Goal: Task Accomplishment & Management: Use online tool/utility

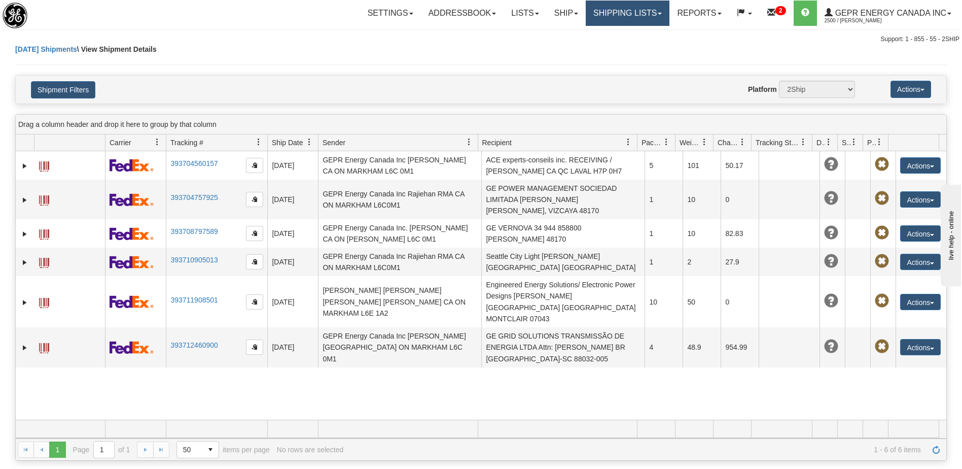
click at [634, 19] on link "Shipping lists" at bounding box center [628, 13] width 84 height 25
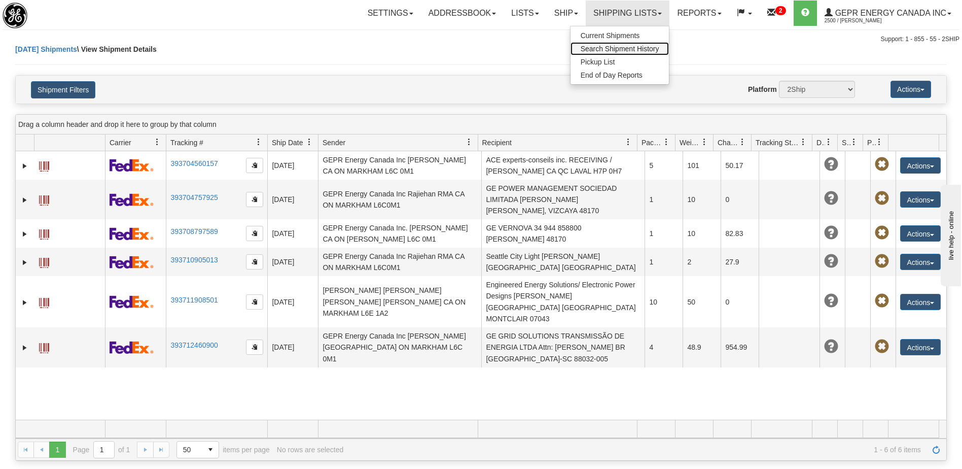
click at [621, 50] on span "Search Shipment History" at bounding box center [620, 49] width 79 height 8
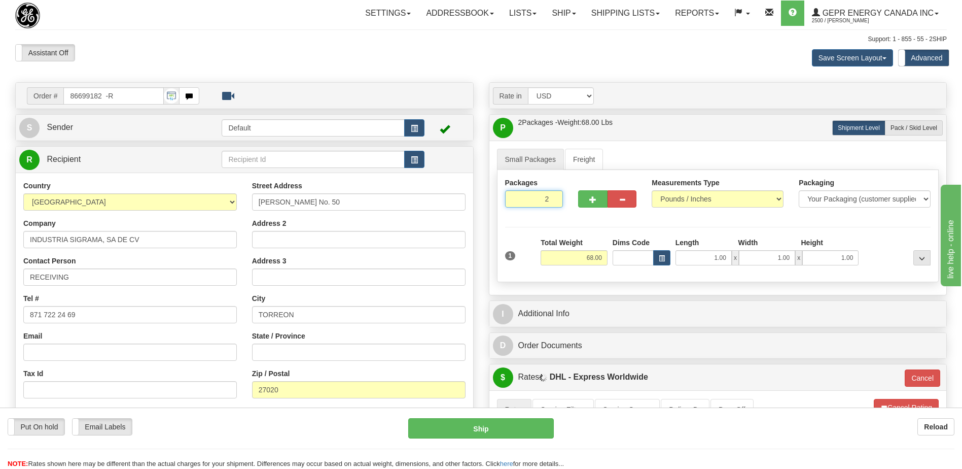
click at [540, 201] on input "2" at bounding box center [534, 198] width 58 height 17
type input "1"
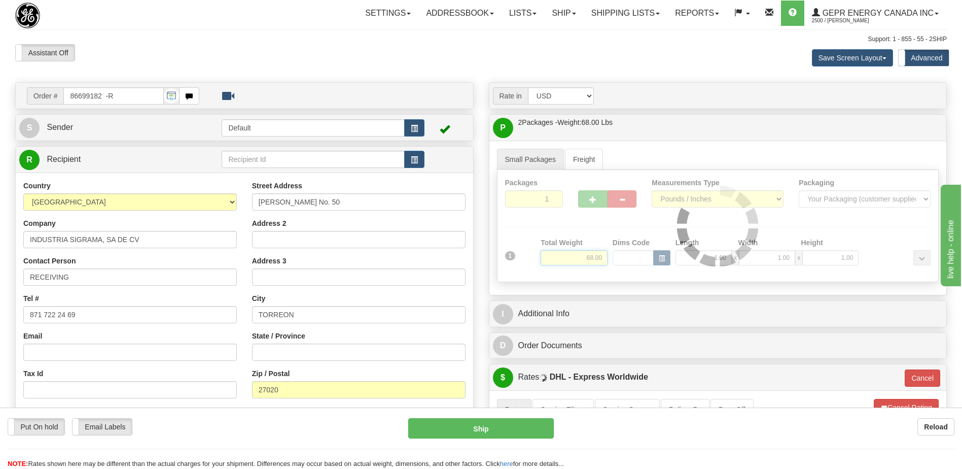
click at [591, 259] on div "Packages 1 1 Measurements Type" at bounding box center [718, 226] width 442 height 112
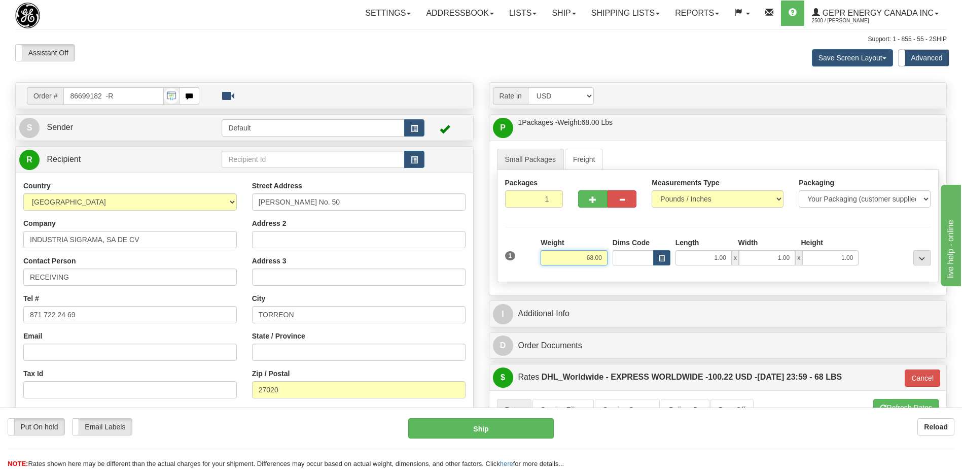
click at [591, 259] on input "68.00" at bounding box center [574, 257] width 67 height 15
click at [594, 262] on input "68.00" at bounding box center [574, 257] width 67 height 15
click at [596, 257] on input "68.00" at bounding box center [574, 257] width 67 height 15
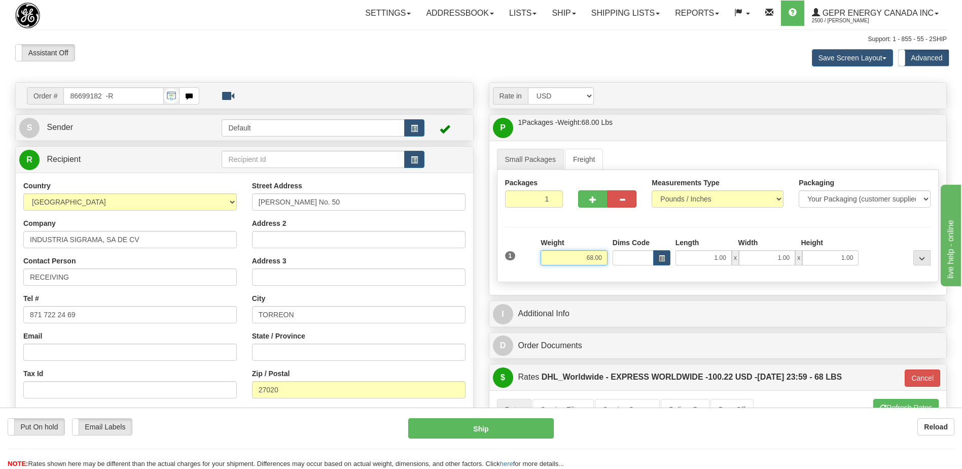
click at [596, 257] on input "68.00" at bounding box center [574, 257] width 67 height 15
type input "34"
type input "P"
type input "34.00"
click at [572, 71] on div "Save Screen Layout Save Layout Reset to Default Standard Advanced" at bounding box center [757, 57] width 395 height 27
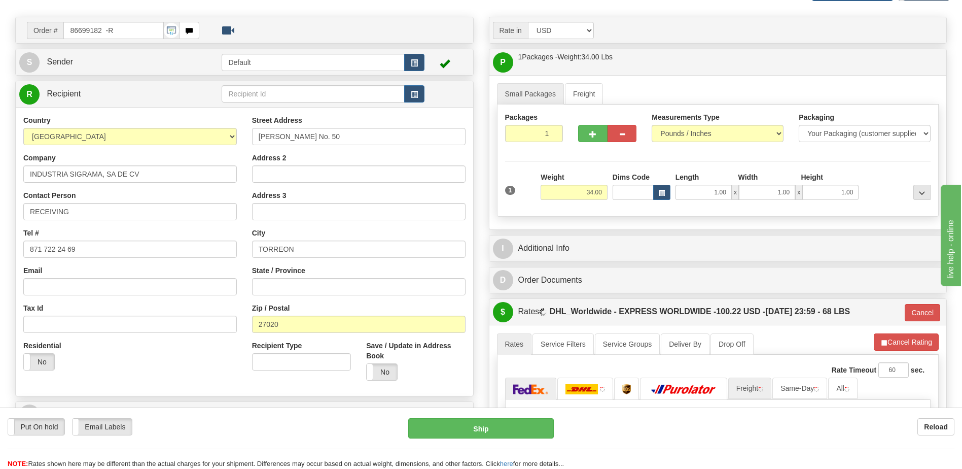
scroll to position [152, 0]
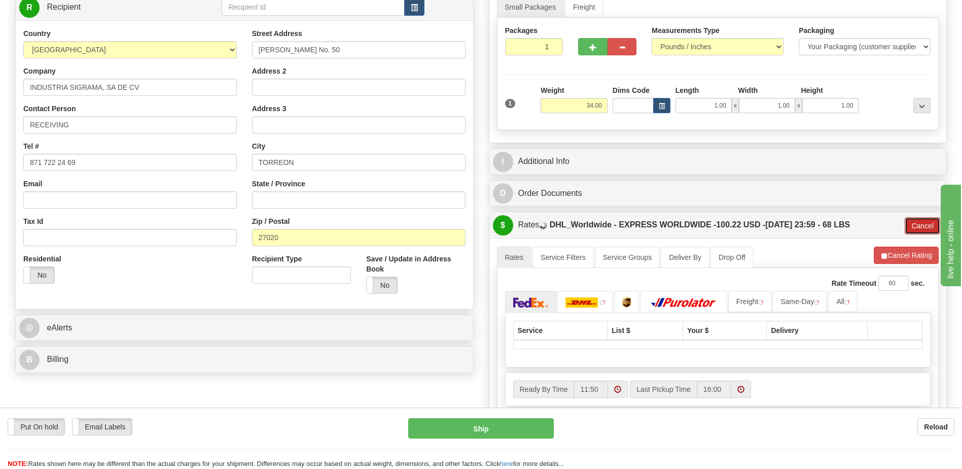
click at [918, 222] on button "Cancel" at bounding box center [923, 225] width 36 height 17
click at [908, 259] on button "Cancel Rating" at bounding box center [906, 255] width 65 height 17
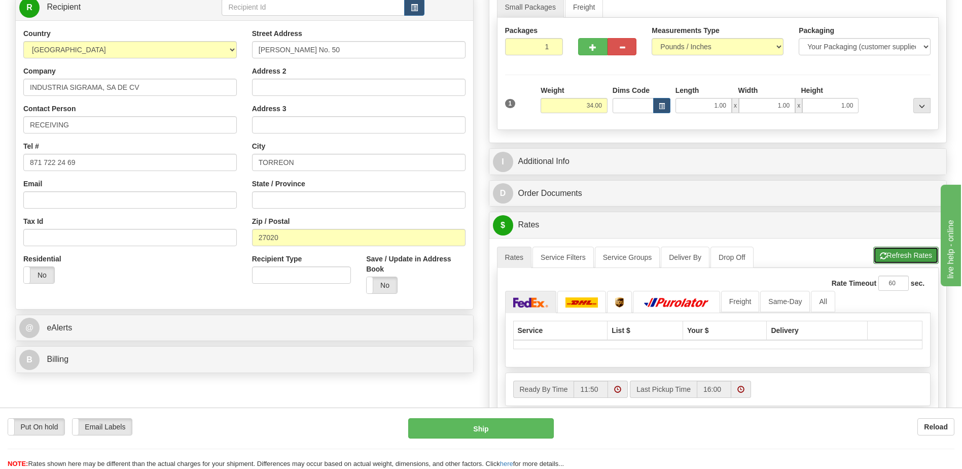
click at [903, 259] on button "Refresh Rates" at bounding box center [906, 255] width 65 height 17
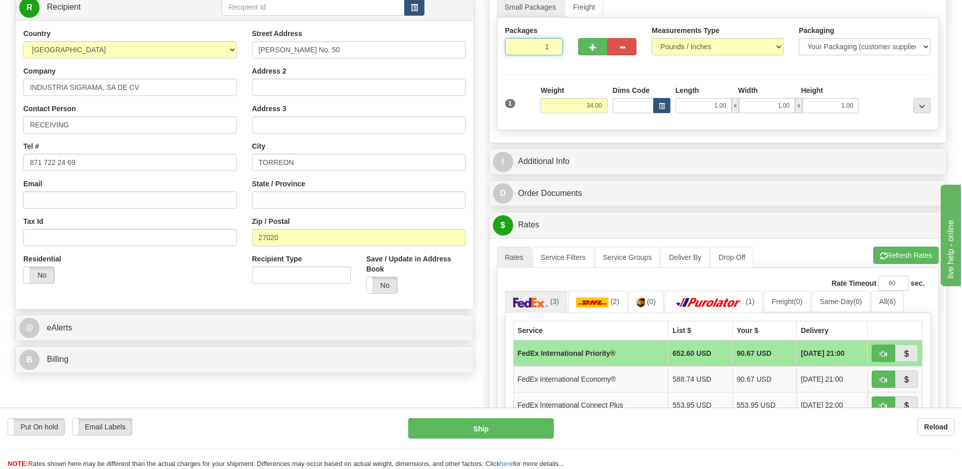
click at [522, 47] on input "1" at bounding box center [534, 46] width 58 height 17
type input "2"
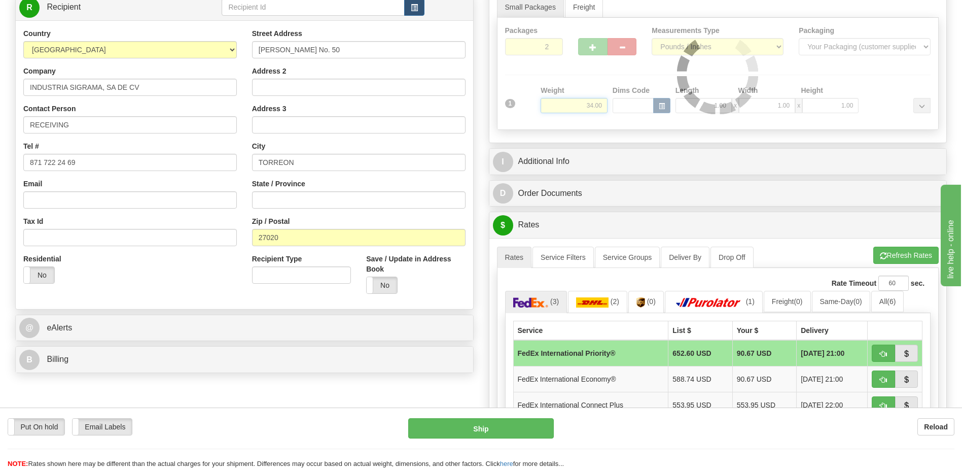
click at [590, 108] on div "Packages 2 1 Measurements Type" at bounding box center [718, 74] width 442 height 112
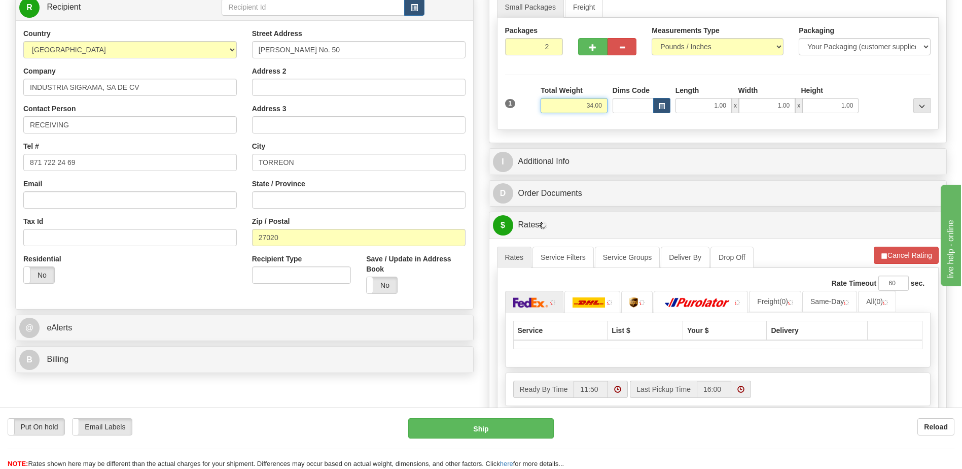
click at [590, 108] on input "34.00" at bounding box center [574, 105] width 67 height 15
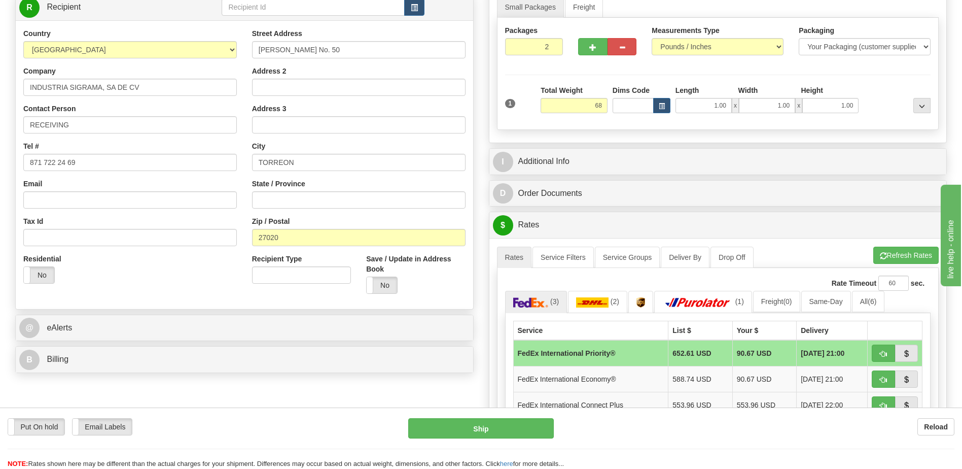
type input "68.00"
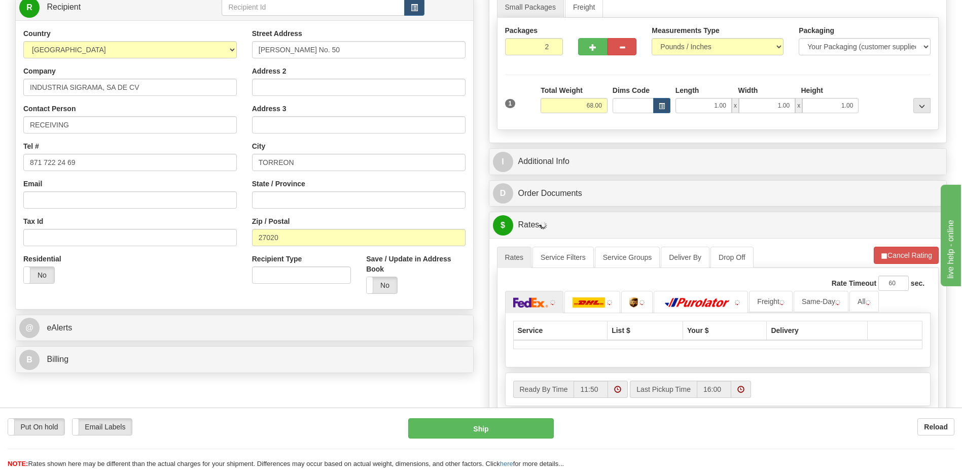
click at [150, 282] on div "Residential Yes No" at bounding box center [130, 273] width 229 height 38
click at [883, 255] on span "button" at bounding box center [884, 256] width 7 height 7
click at [905, 258] on button "Refresh Rates" at bounding box center [906, 255] width 65 height 17
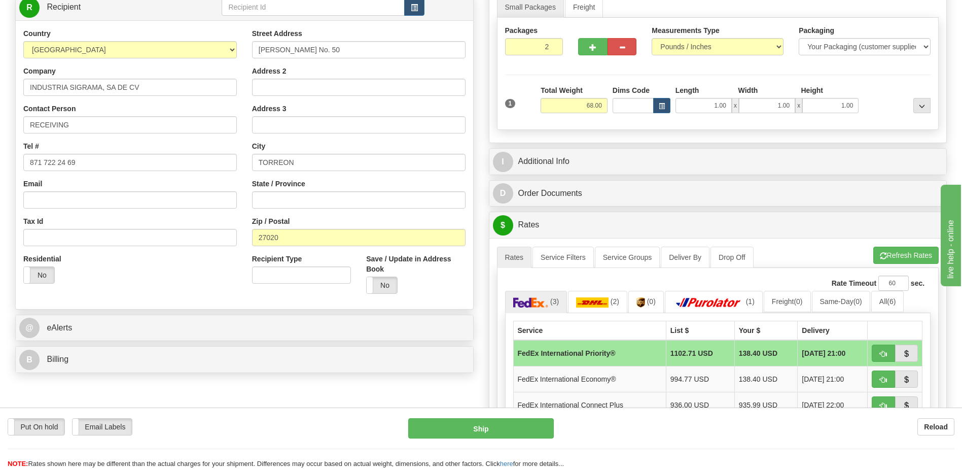
scroll to position [304, 0]
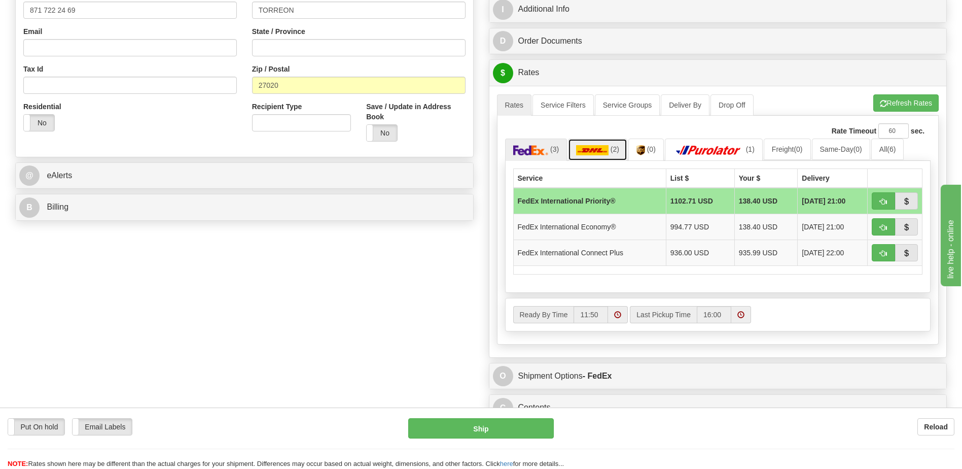
click at [610, 140] on link "(2)" at bounding box center [597, 150] width 59 height 22
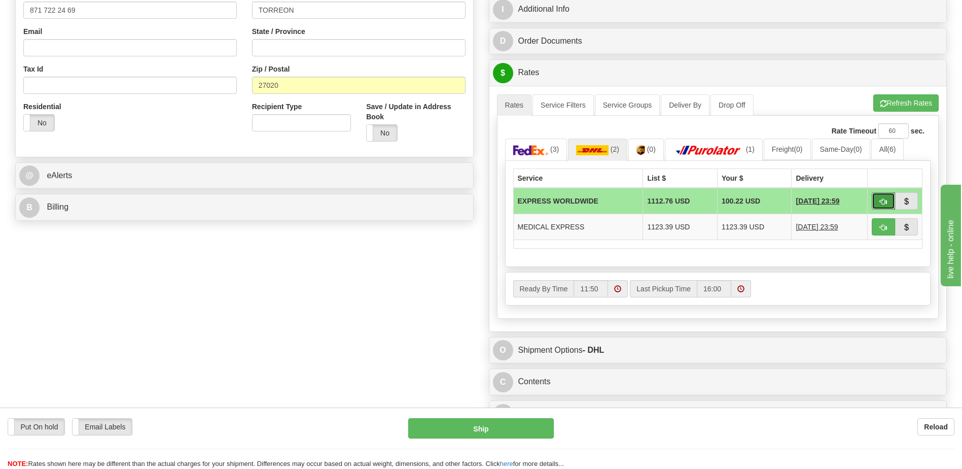
click at [875, 201] on button "button" at bounding box center [883, 200] width 23 height 17
type input "P"
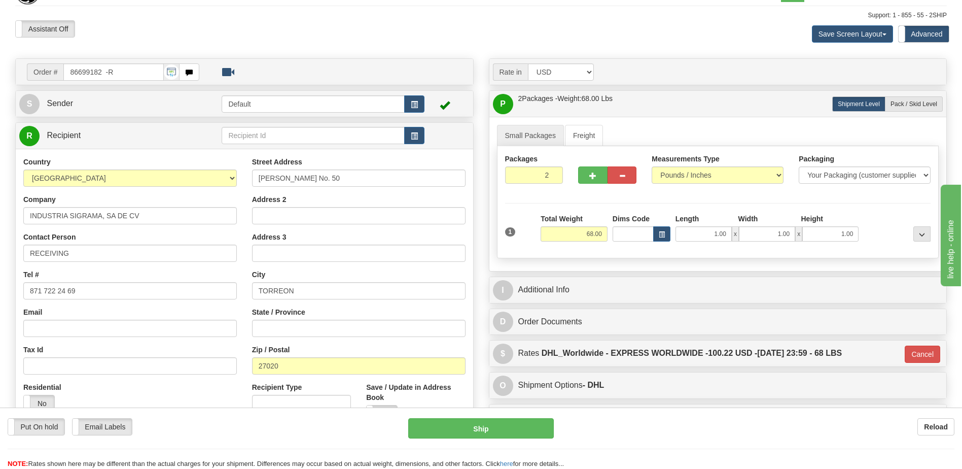
scroll to position [0, 0]
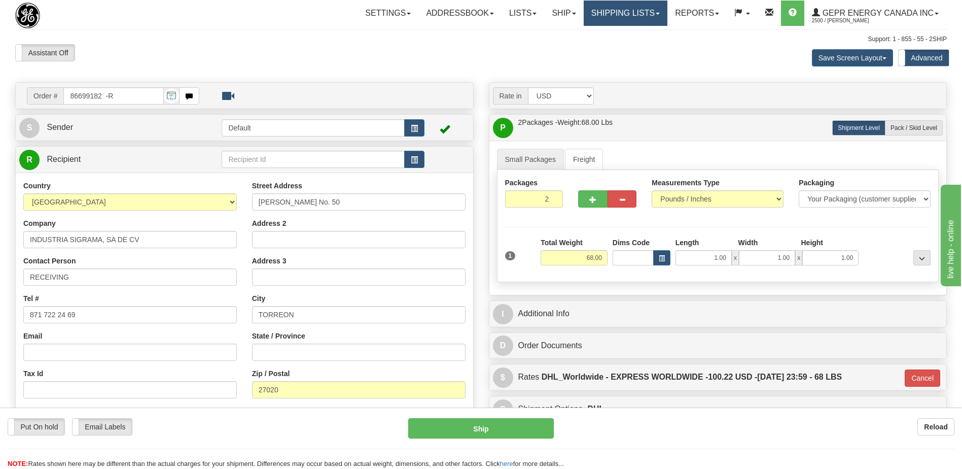
click at [622, 20] on link "Shipping lists" at bounding box center [626, 13] width 84 height 25
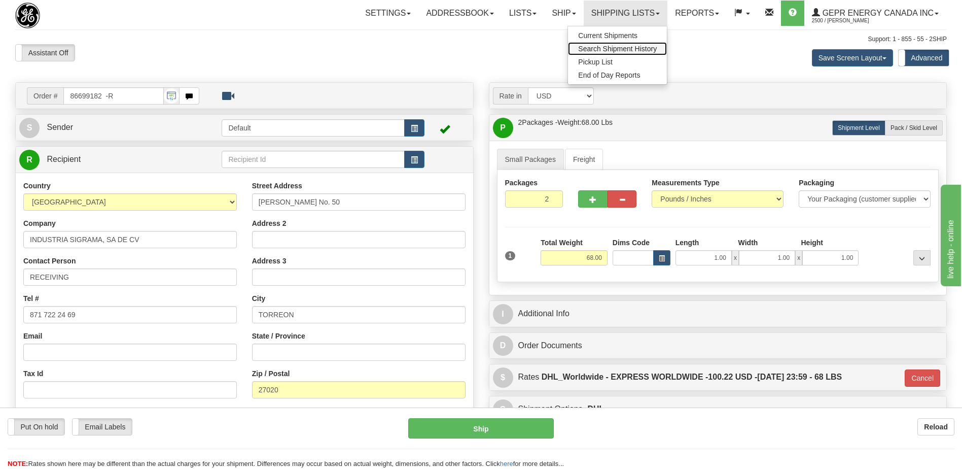
click at [605, 47] on span "Search Shipment History" at bounding box center [617, 49] width 79 height 8
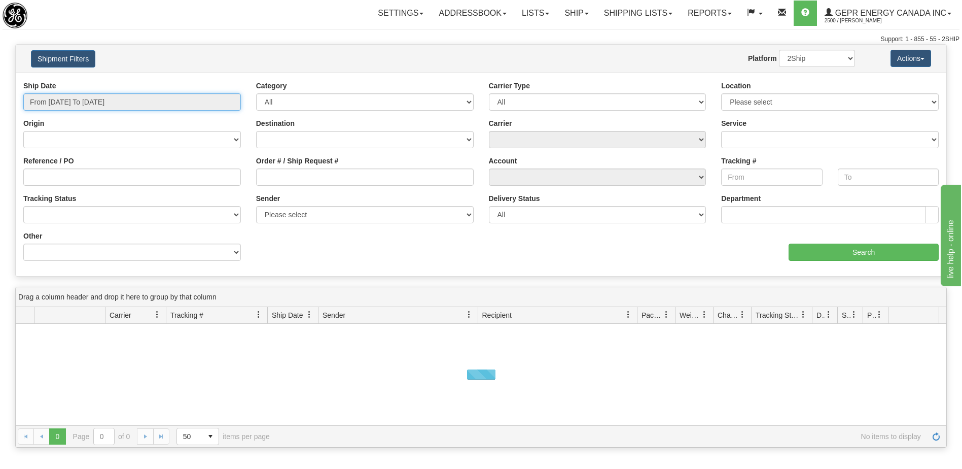
type input "[DATE]"
click at [72, 103] on input "From 09/29/2025 To 09/30/2025" at bounding box center [132, 101] width 218 height 17
type input "09/29/2025"
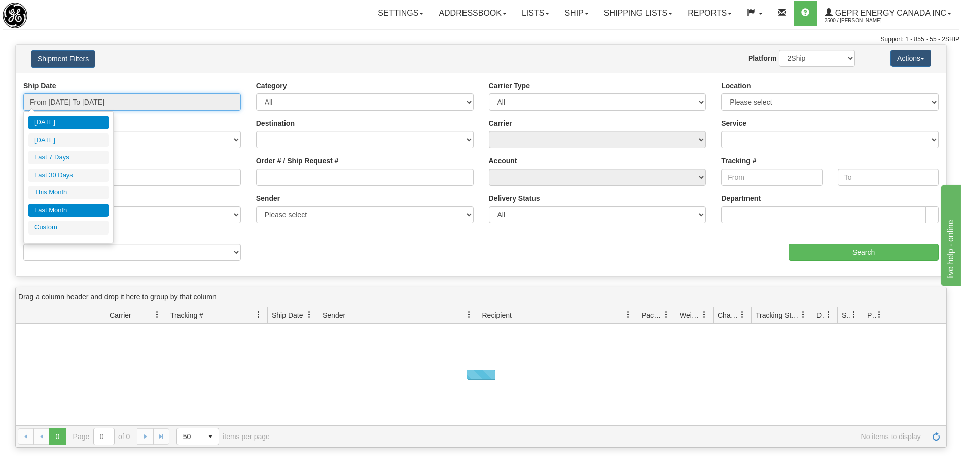
type input "09/24/2025"
type input "[DATE]"
type input "08/01/2025"
type input "08/31/2025"
type input "[DATE]"
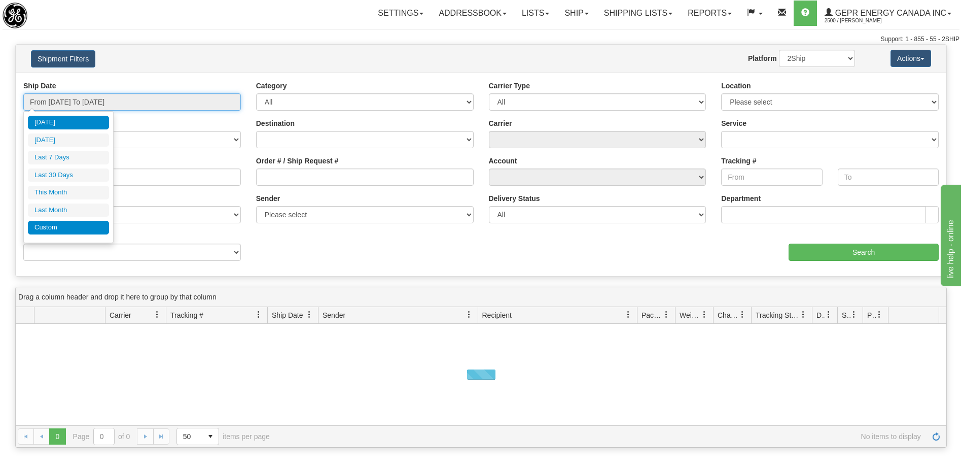
type input "[DATE]"
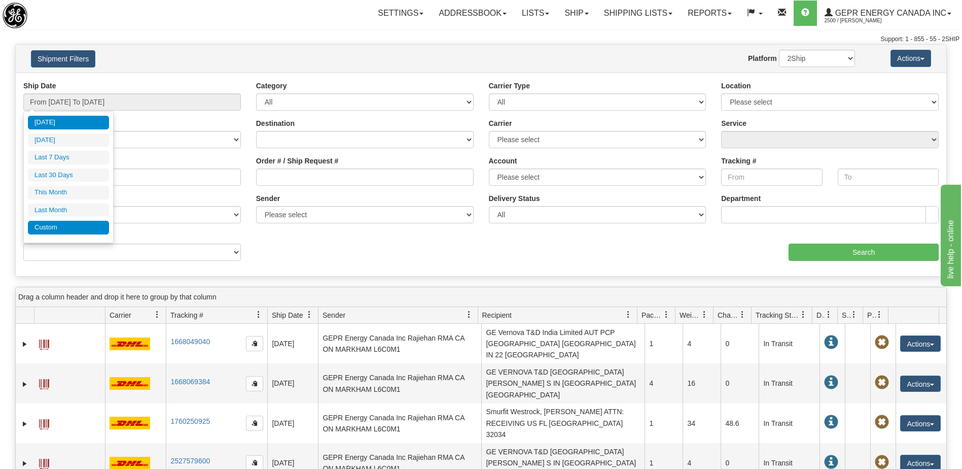
click at [79, 228] on li "Custom" at bounding box center [68, 228] width 81 height 14
type input "08/01/2025"
type input "08/31/2025"
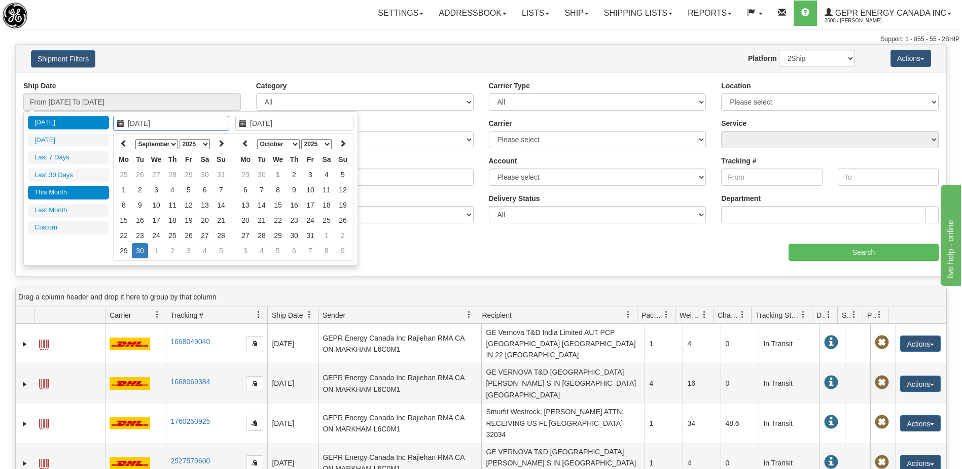
type input "09/01/2025"
type input "[DATE]"
click at [126, 142] on icon at bounding box center [123, 143] width 7 height 7
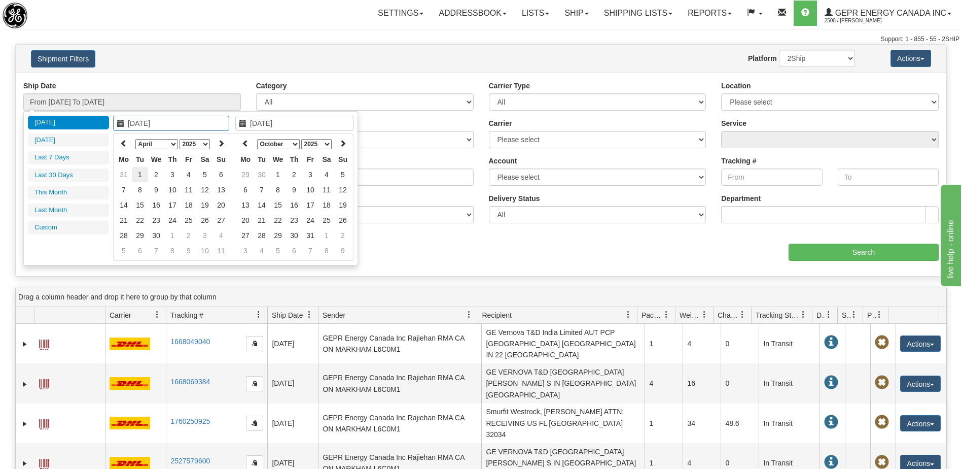
type input "04/01/2025"
click at [142, 173] on td "1" at bounding box center [140, 174] width 16 height 15
click at [239, 145] on th at bounding box center [245, 144] width 16 height 16
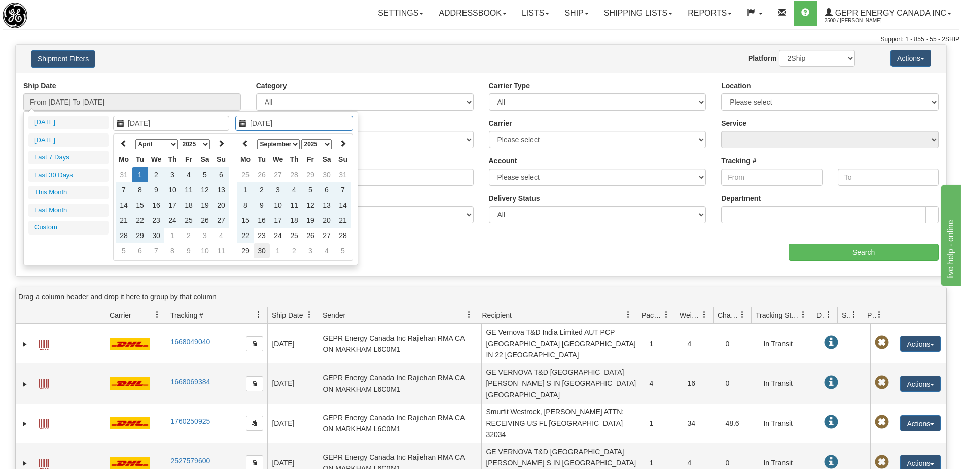
type input "[DATE]"
click at [261, 249] on td "30" at bounding box center [262, 250] width 16 height 15
type input "From 04/01/2025 To 09/30/2025"
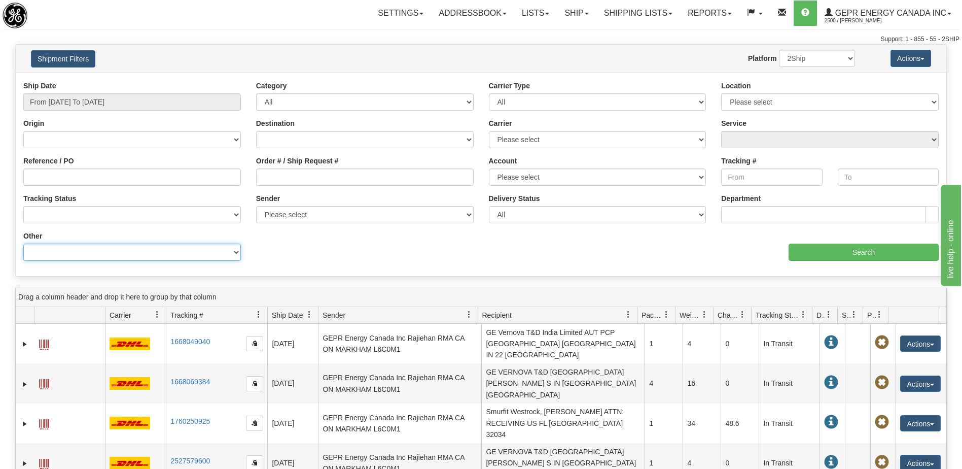
click at [150, 252] on select "Billing Account # Billing Type BOL # (LTL) Commodity Or Documents Consolidation…" at bounding box center [132, 252] width 218 height 17
select select "Recipient_City"
click at [23, 244] on select "Billing Account # Billing Type BOL # (LTL) Commodity Or Documents Consolidation…" at bounding box center [132, 252] width 218 height 17
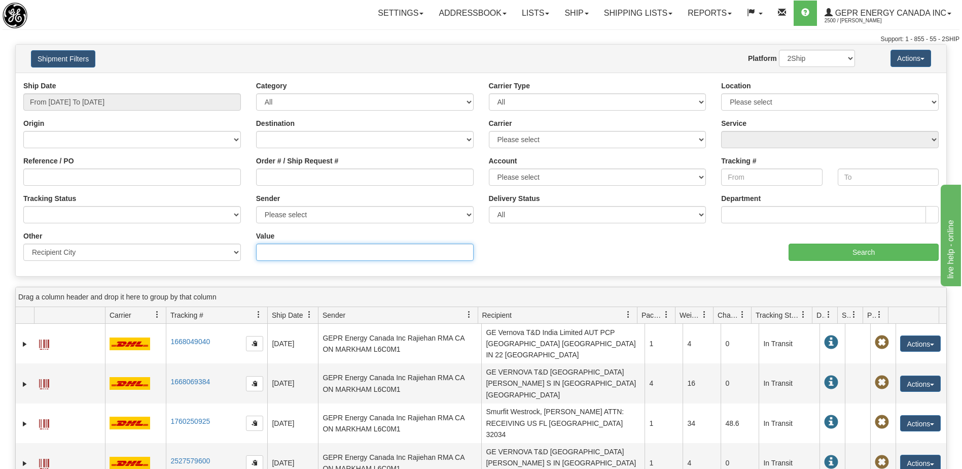
click at [267, 252] on input "Value" at bounding box center [365, 252] width 218 height 17
paste input "LIMA"
type input "LIMA"
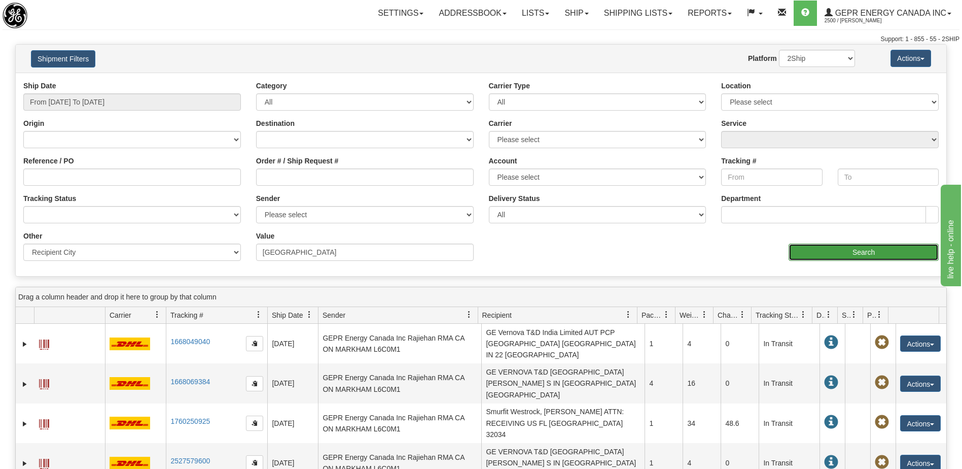
click at [819, 254] on input "Search" at bounding box center [864, 252] width 150 height 17
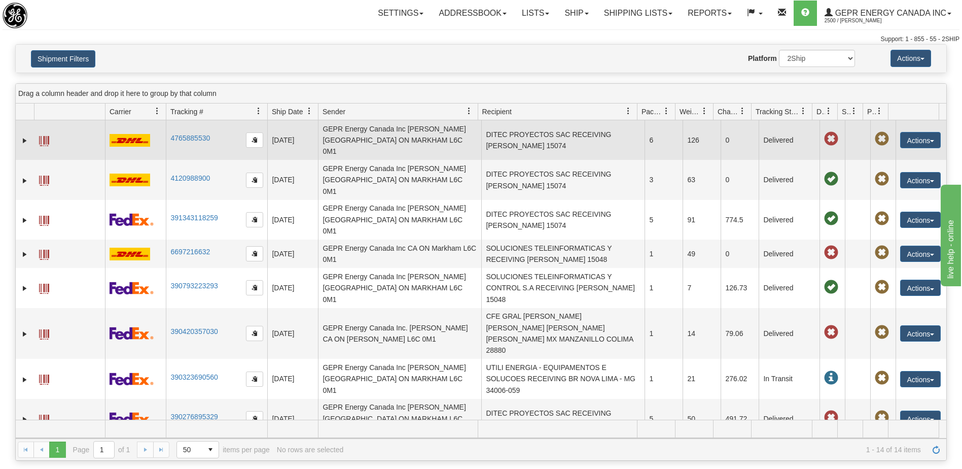
click at [533, 148] on td "DITEC PROYECTOS SAC RECEIVING PE LIMA 15074" at bounding box center [562, 140] width 163 height 40
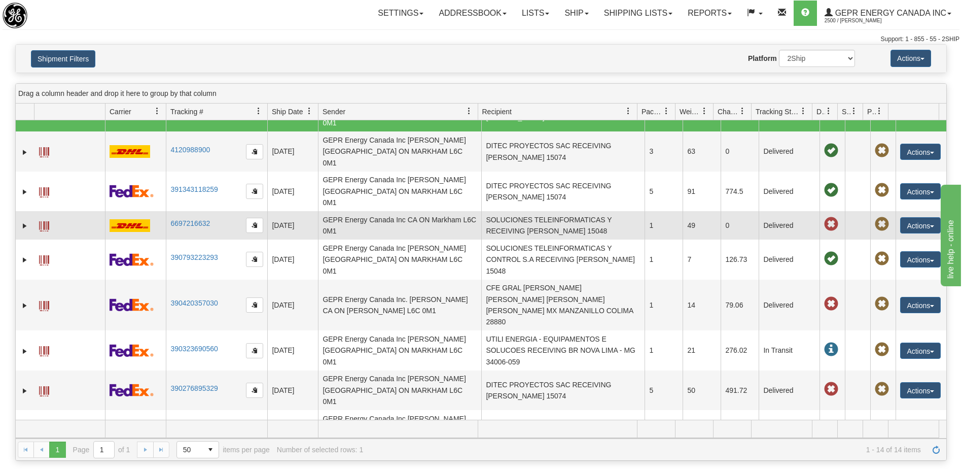
scroll to position [51, 0]
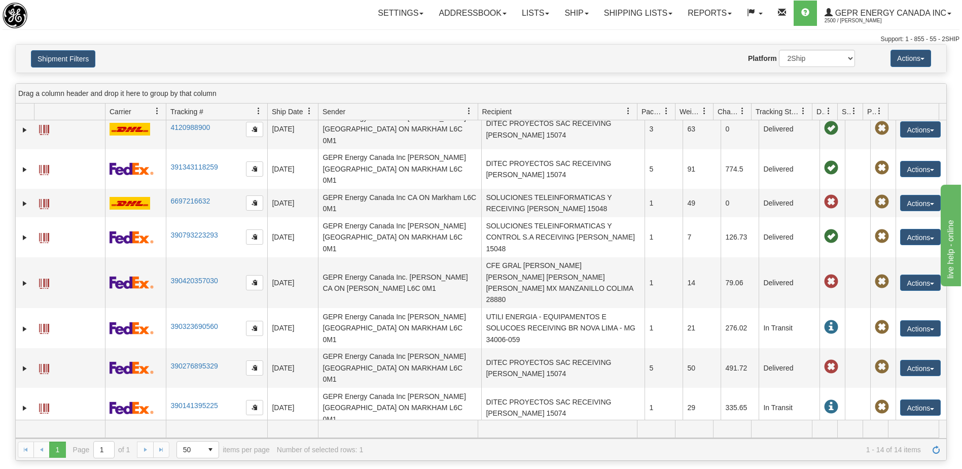
click at [547, 428] on td "DITEC PROYECTOS SAC RECEIVING PE LIMA 15074" at bounding box center [562, 448] width 163 height 40
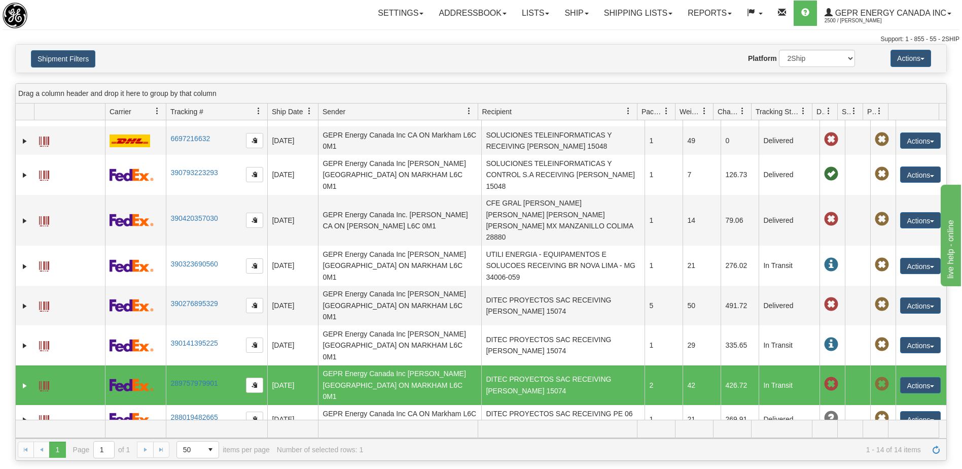
scroll to position [132, 0]
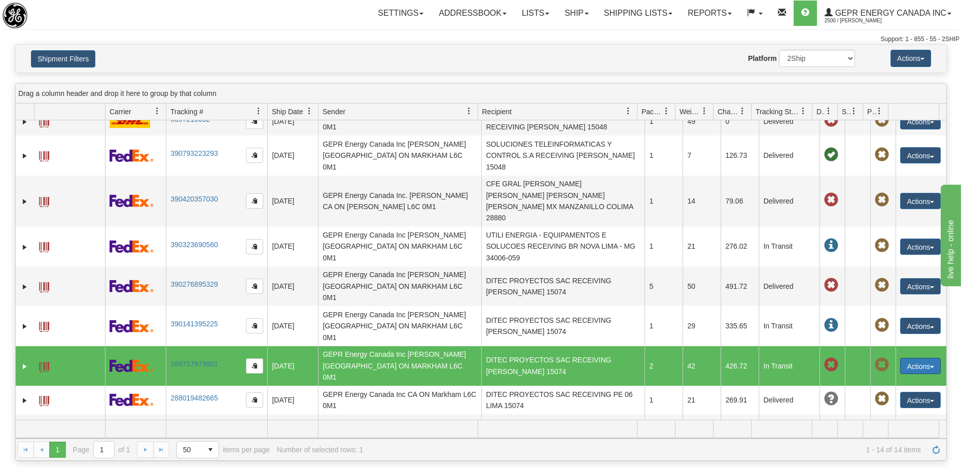
click at [913, 358] on button "Actions" at bounding box center [921, 366] width 41 height 16
click at [878, 378] on link "Repeat" at bounding box center [899, 384] width 81 height 13
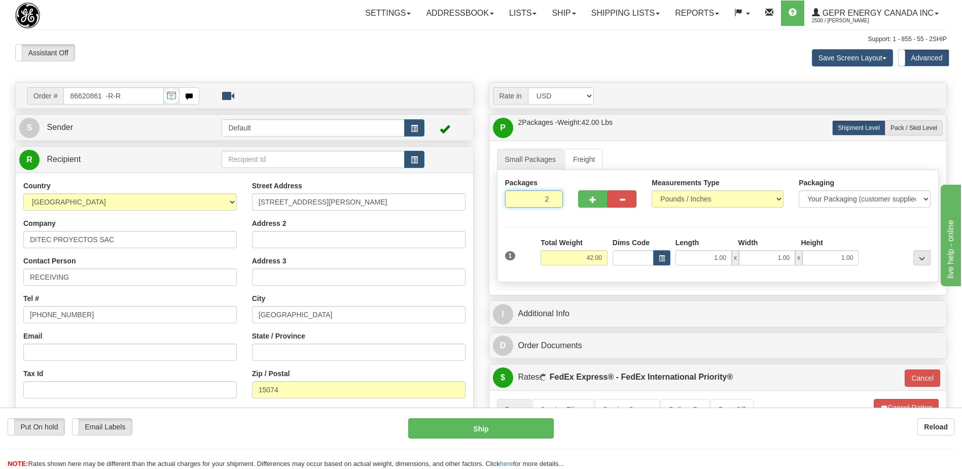
click at [538, 202] on input "2" at bounding box center [534, 198] width 58 height 17
type input "4"
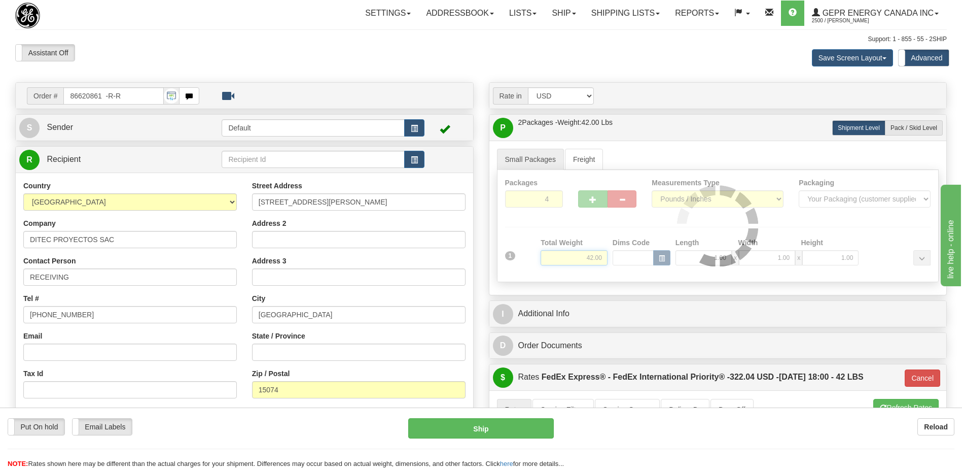
click at [596, 256] on div "Packages 4 1 Measurements Type" at bounding box center [718, 226] width 442 height 112
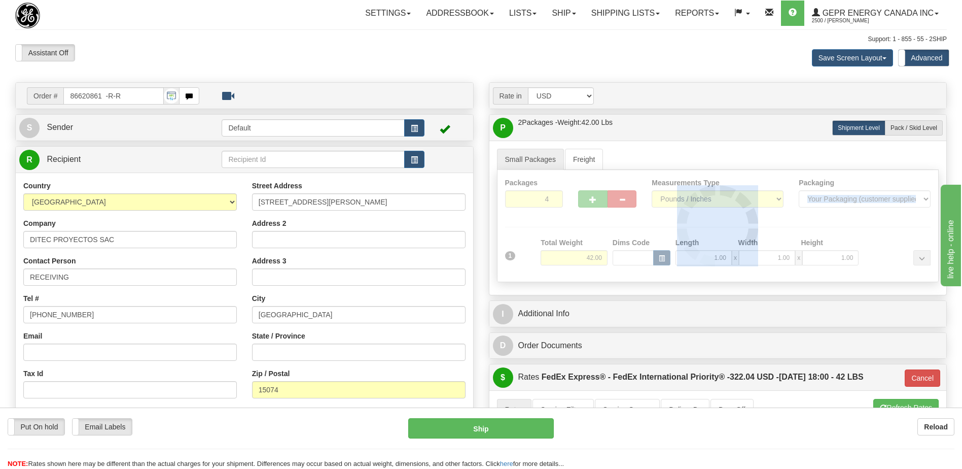
click at [596, 256] on div at bounding box center [718, 226] width 441 height 112
type input "01"
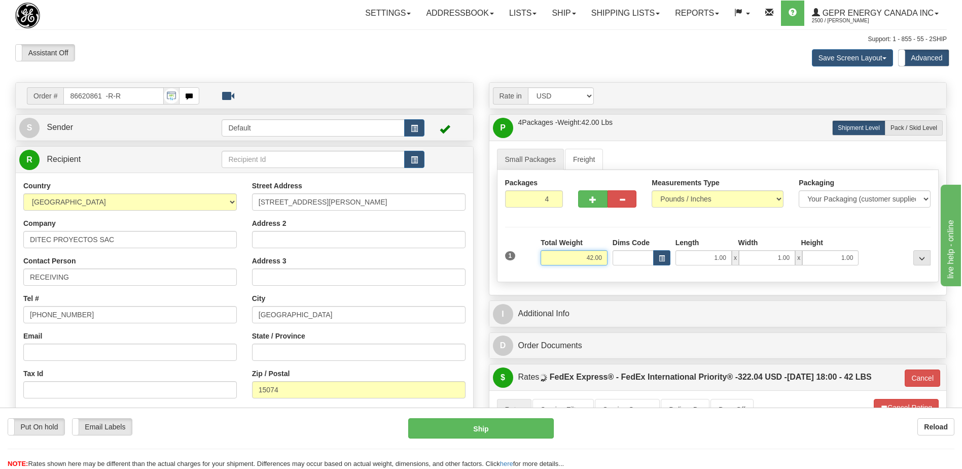
click at [596, 256] on input "42.00" at bounding box center [574, 257] width 67 height 15
type input "100"
type input "01"
type input "100.00"
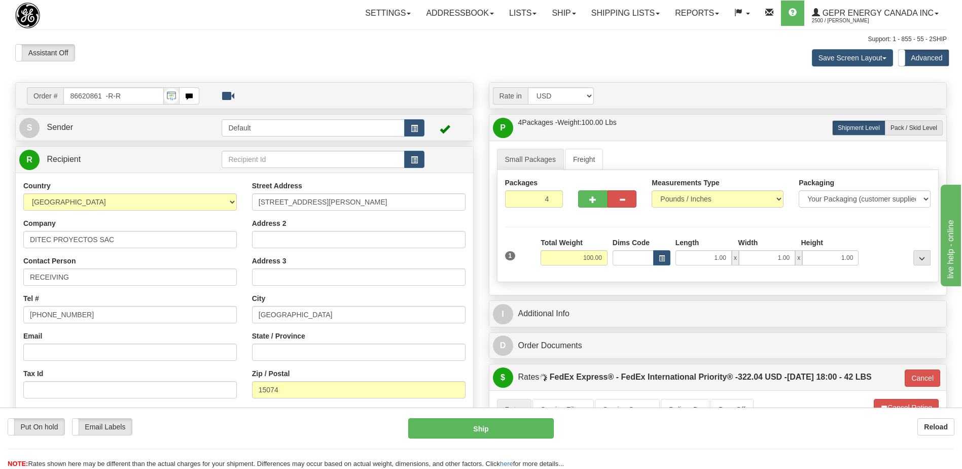
click at [449, 66] on div "Assistant On Assistant Off Do a return Do a return Previous Next Save Screen La…" at bounding box center [481, 57] width 947 height 27
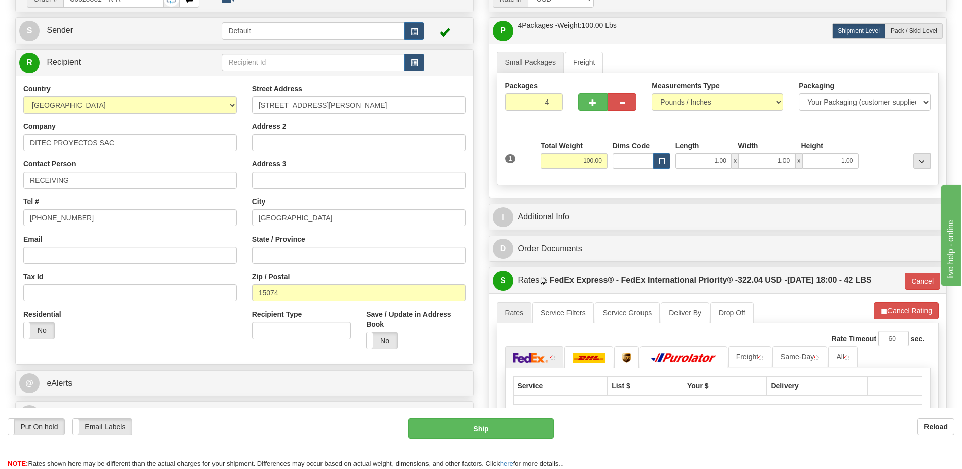
scroll to position [152, 0]
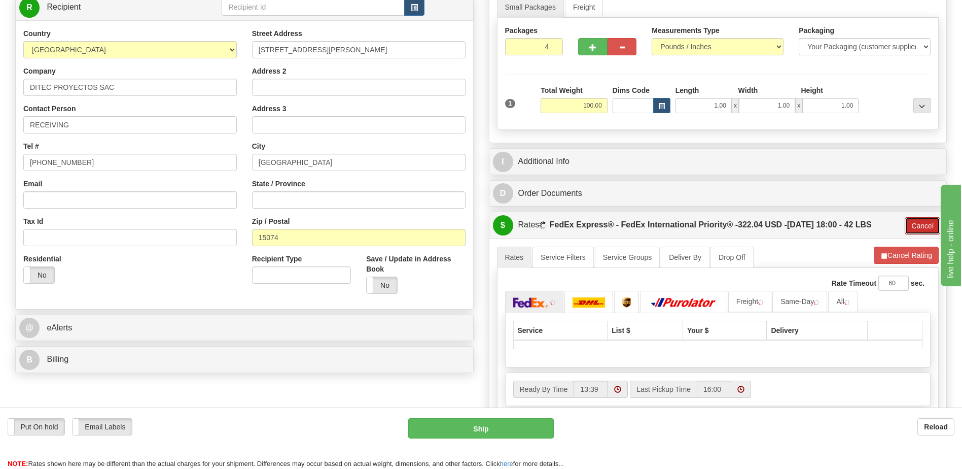
click at [914, 228] on button "Cancel" at bounding box center [923, 225] width 36 height 17
click at [907, 257] on button "Cancel Rating" at bounding box center [906, 255] width 65 height 17
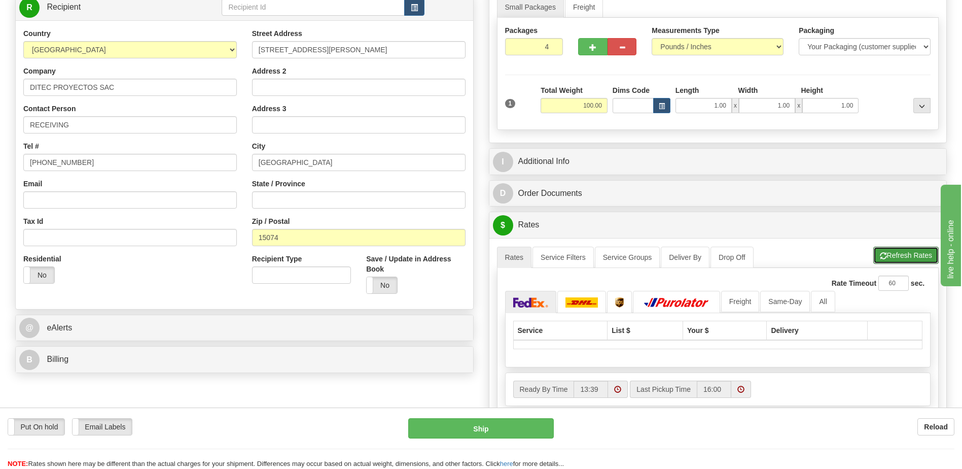
click at [907, 257] on button "Refresh Rates" at bounding box center [906, 255] width 65 height 17
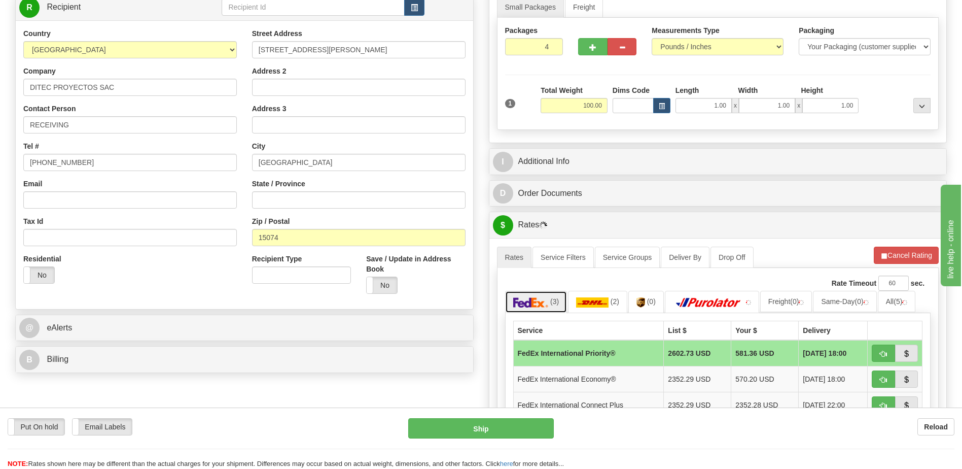
click at [542, 298] on img at bounding box center [531, 302] width 36 height 10
